Goal: Task Accomplishment & Management: Manage account settings

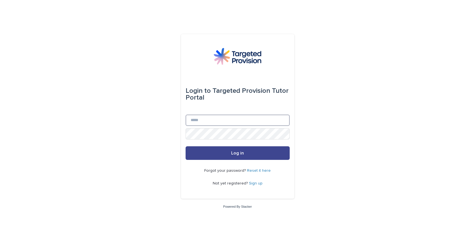
type input "**********"
click at [260, 154] on button "Log in" at bounding box center [238, 153] width 104 height 14
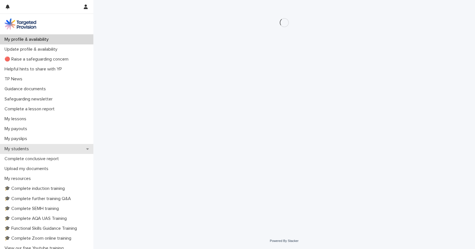
click at [20, 151] on p "My students" at bounding box center [17, 148] width 31 height 5
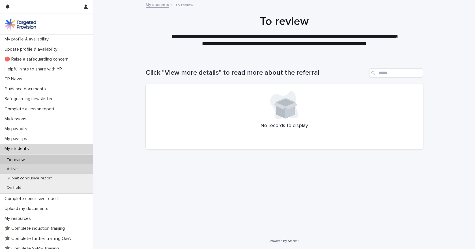
click at [18, 169] on p "Active" at bounding box center [12, 169] width 20 height 5
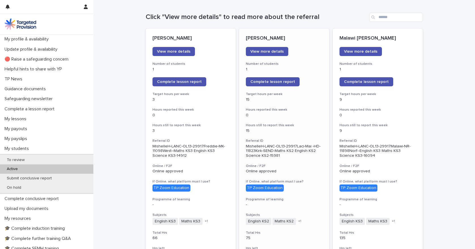
scroll to position [57, 0]
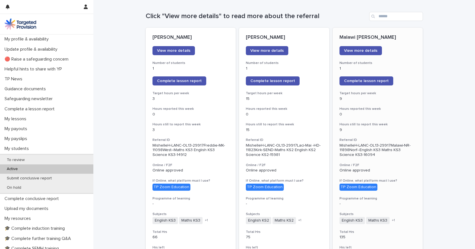
click at [402, 175] on div "Malawi [PERSON_NAME] View more details Number of students 1 Complete lesson rep…" at bounding box center [378, 225] width 90 height 395
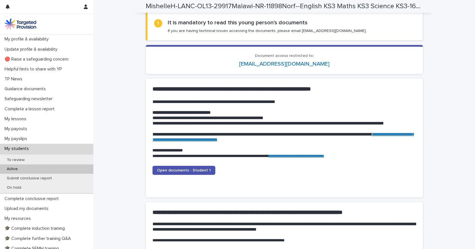
scroll to position [497, 0]
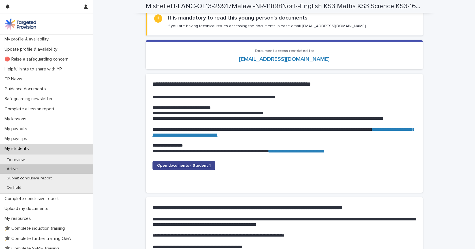
click at [206, 166] on span "Open documents - Student 1" at bounding box center [184, 166] width 54 height 4
